Goal: Task Accomplishment & Management: Manage account settings

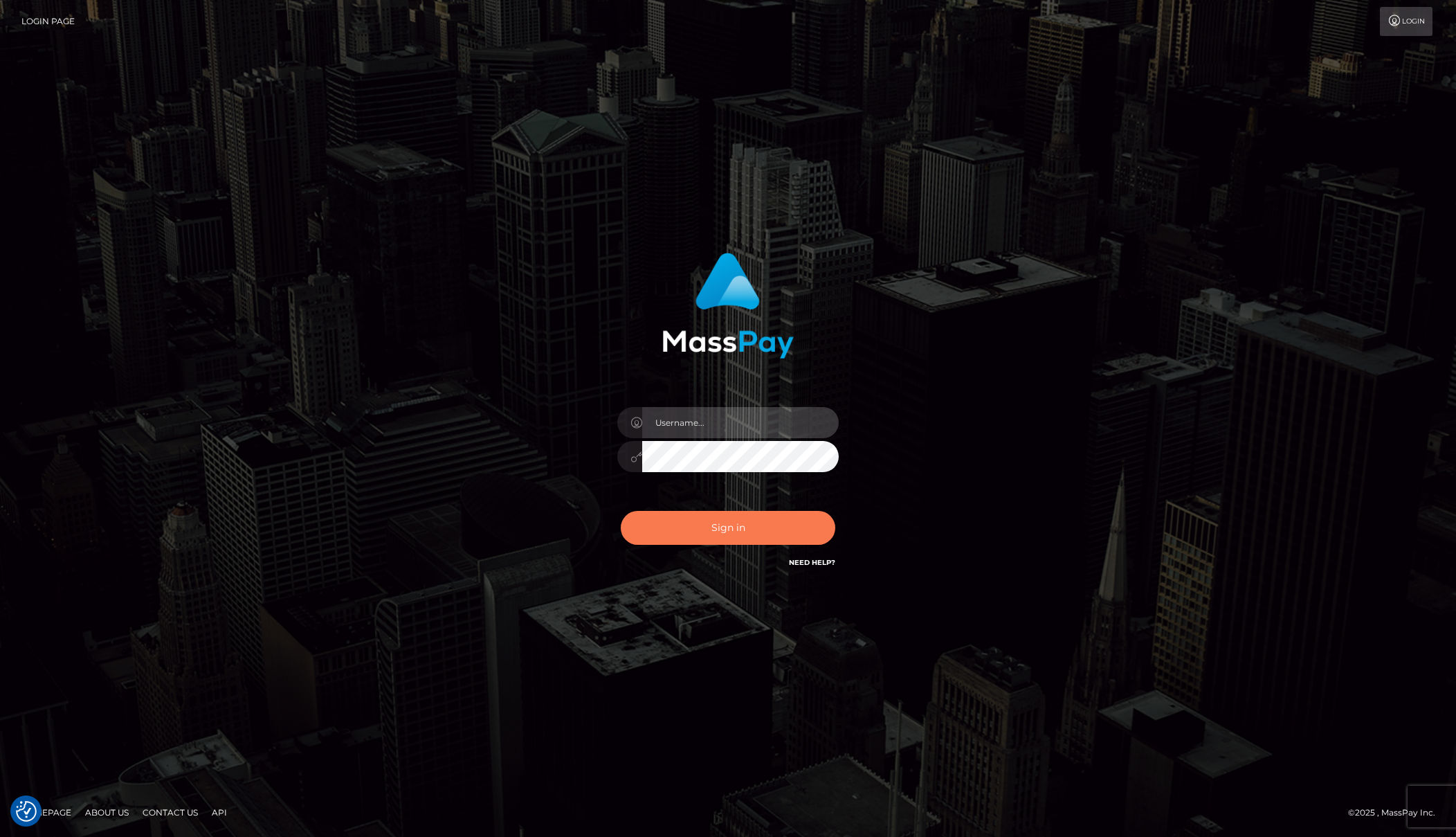
type input "Josue perales"
click at [747, 531] on button "Sign in" at bounding box center [728, 527] width 214 height 34
type input "Josue perales"
click at [747, 531] on button "Sign in" at bounding box center [728, 527] width 214 height 34
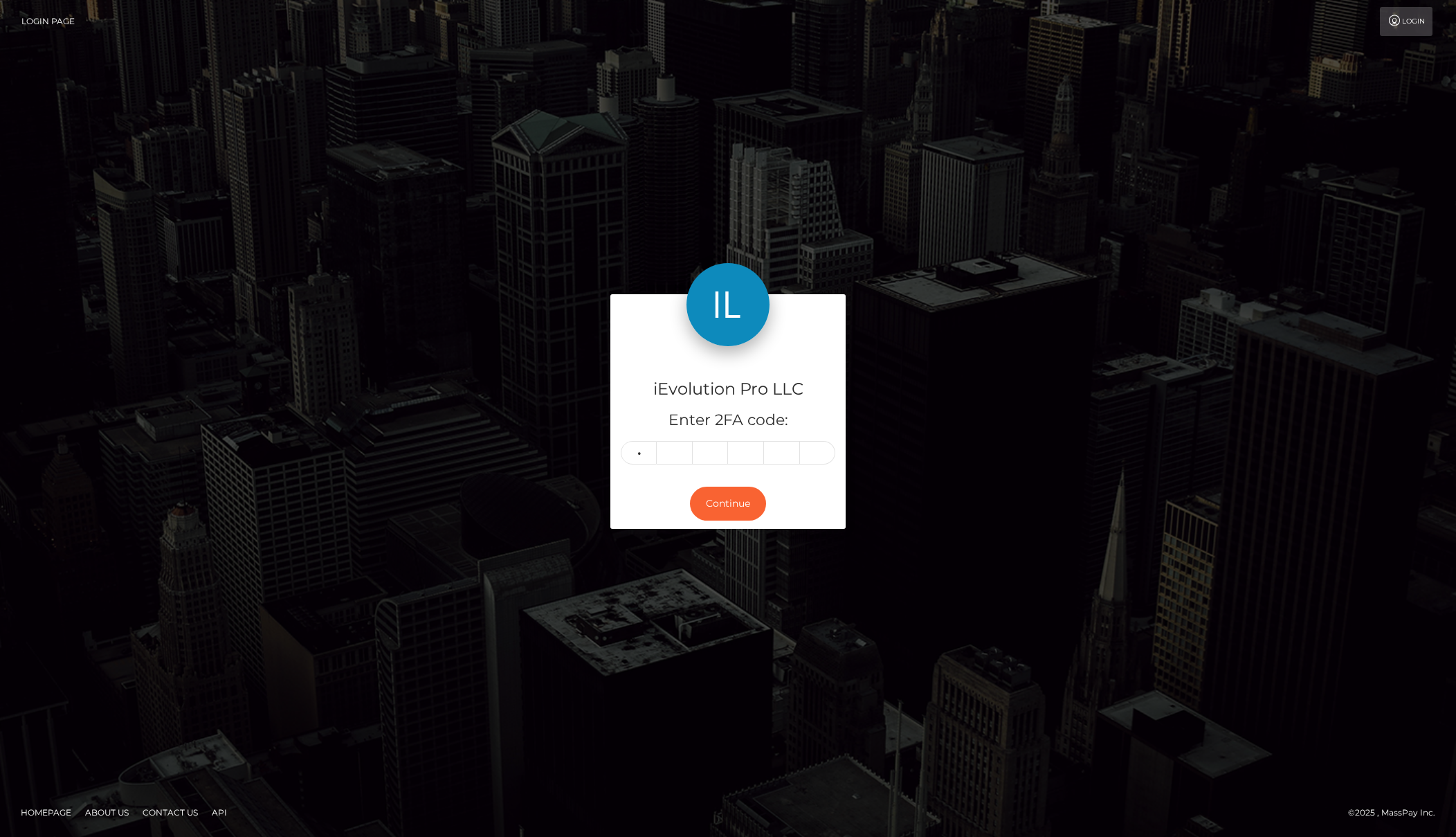
type input "8"
type input "3"
type input "7"
type input "0"
type input "4"
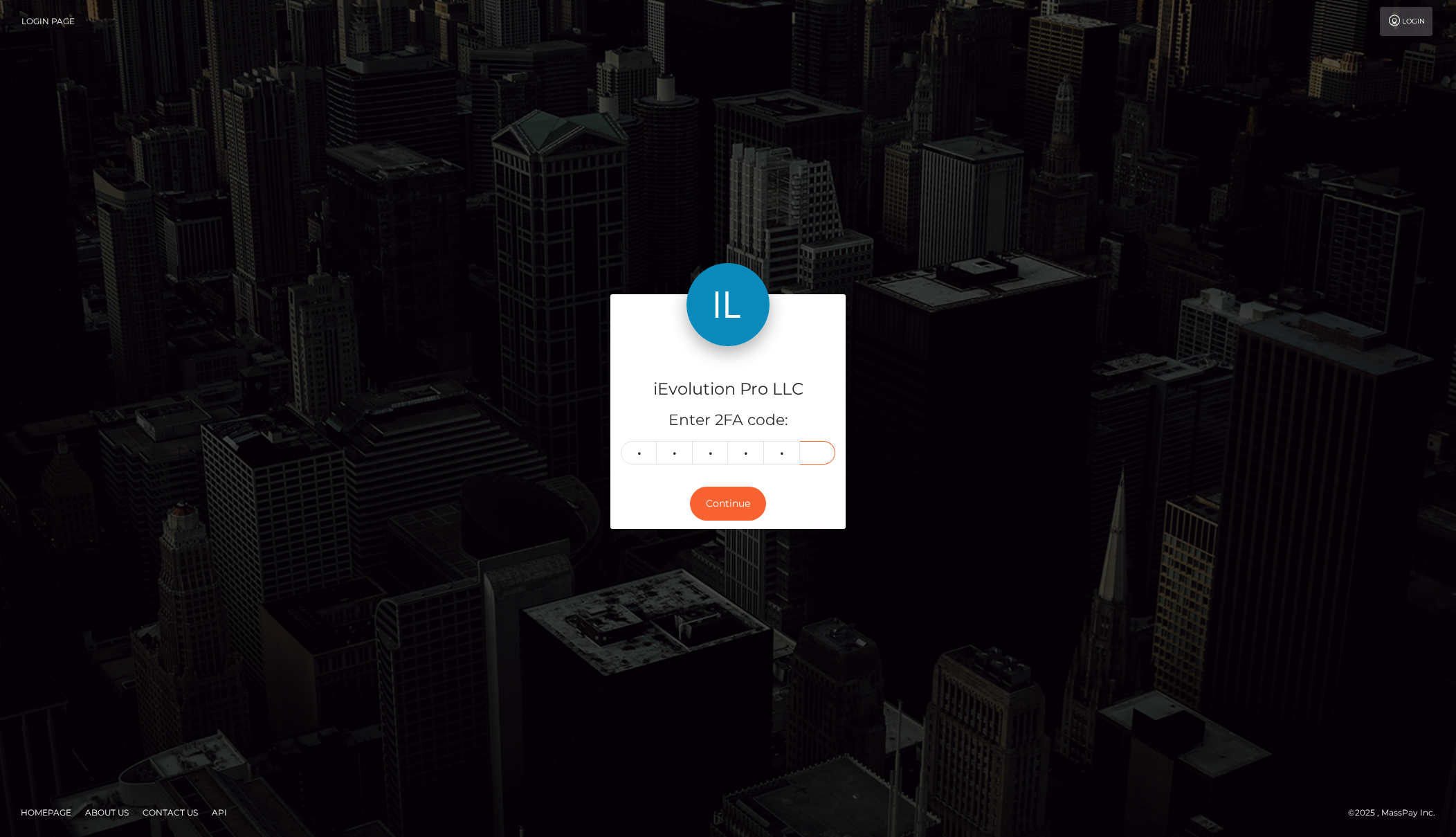
type input "8"
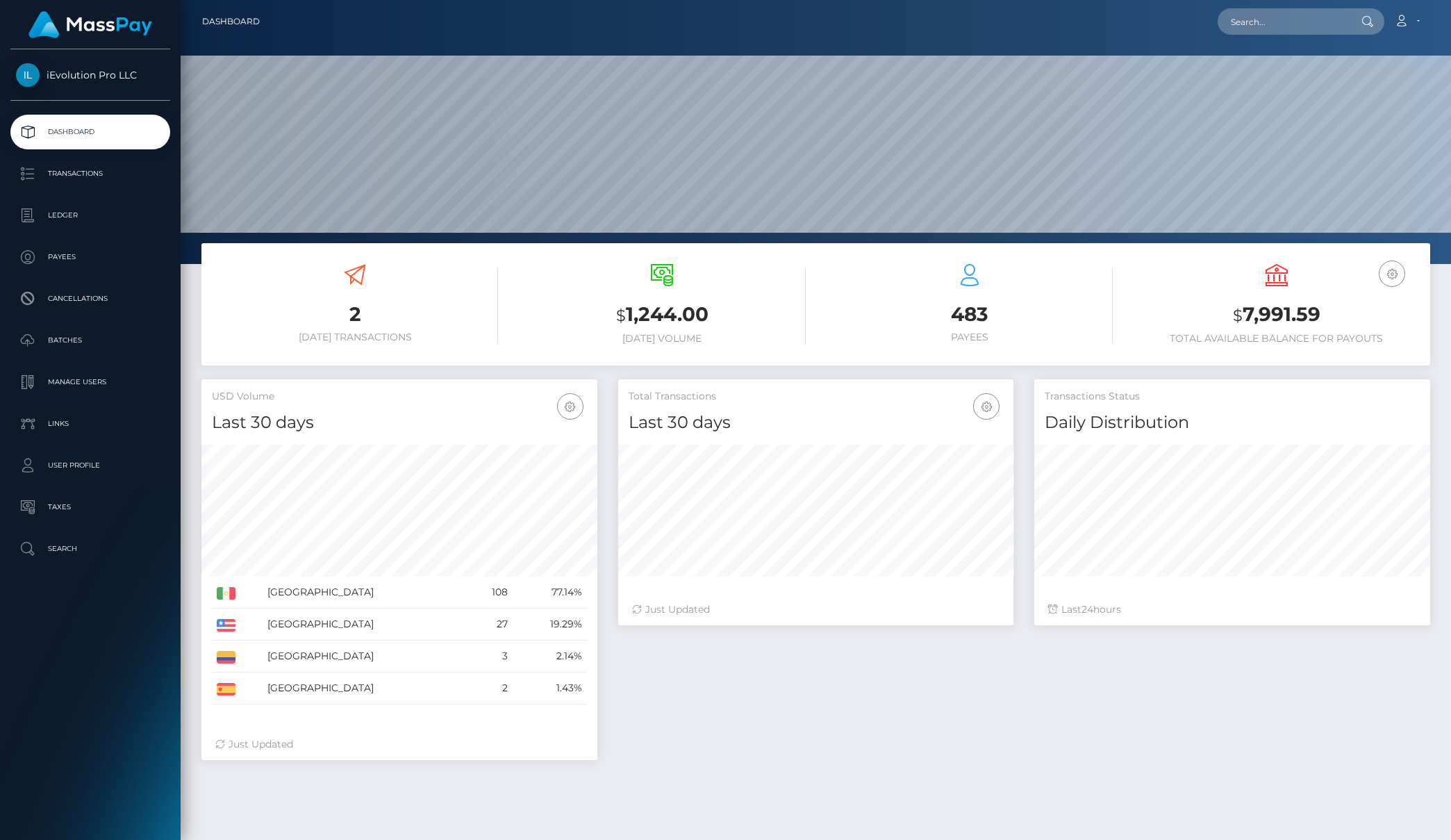
scroll to position [247, 395]
click at [102, 181] on p "Transactions" at bounding box center [90, 173] width 148 height 21
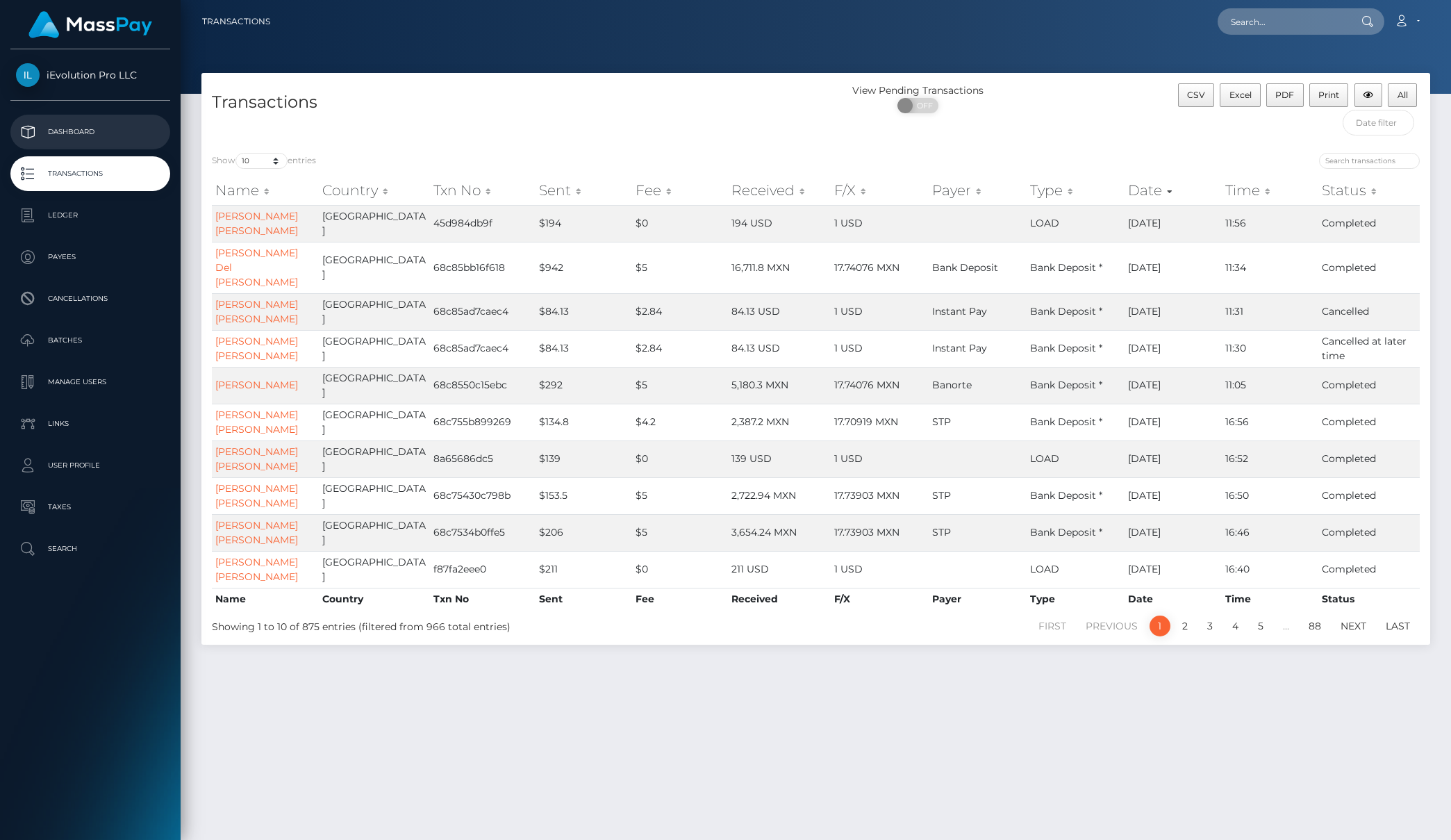
click at [74, 120] on link "Dashboard" at bounding box center [90, 132] width 160 height 35
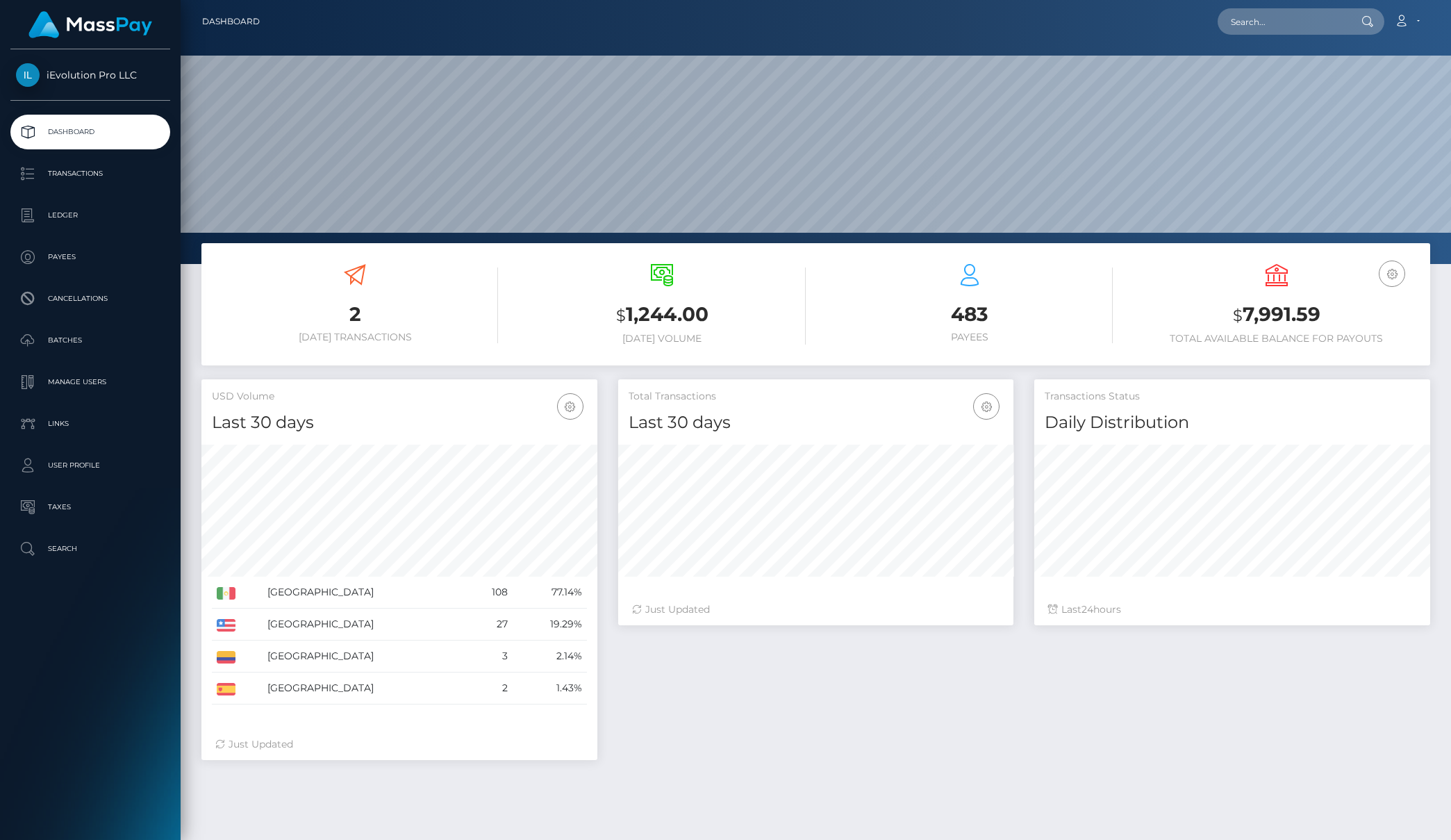
scroll to position [247, 395]
